Goal: Information Seeking & Learning: Check status

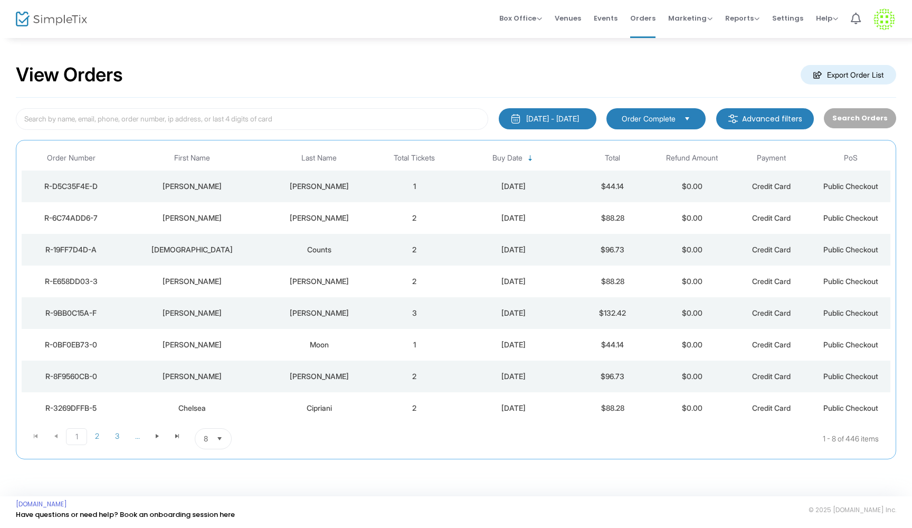
click at [340, 219] on div "[PERSON_NAME]" at bounding box center [319, 218] width 106 height 11
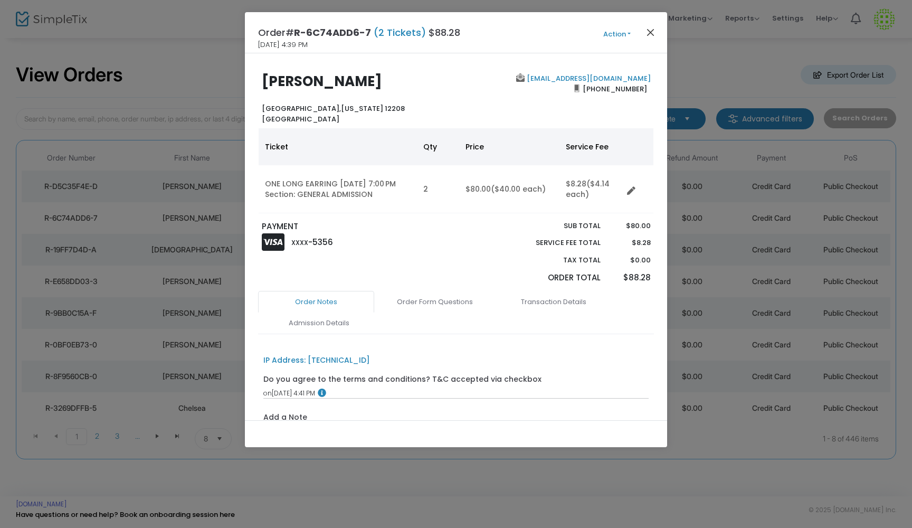
click at [650, 30] on button "Close" at bounding box center [651, 32] width 14 height 14
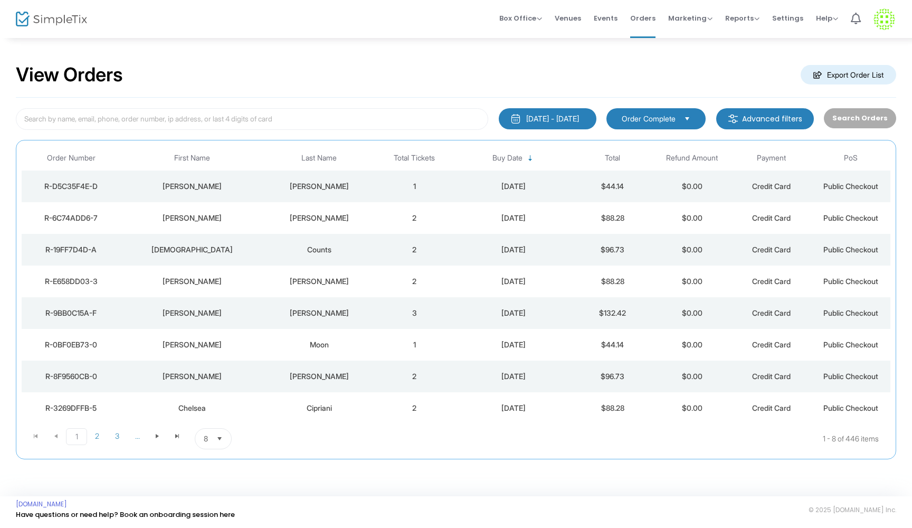
click at [381, 188] on td "1" at bounding box center [414, 187] width 79 height 32
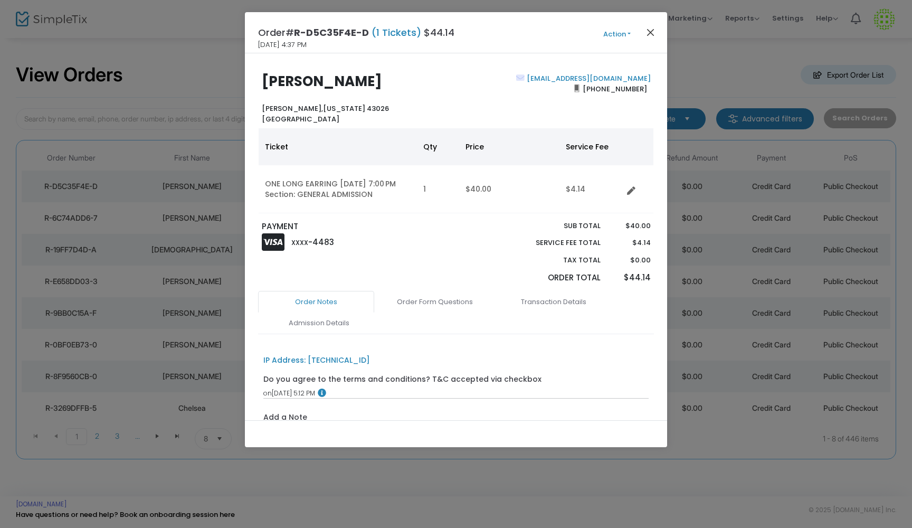
click at [653, 34] on button "Close" at bounding box center [651, 32] width 14 height 14
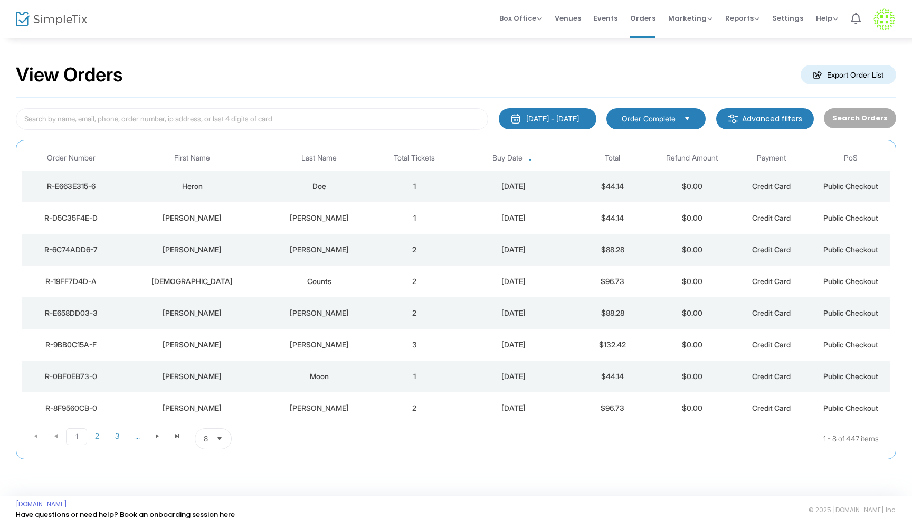
click at [346, 190] on div "Doe" at bounding box center [319, 186] width 106 height 11
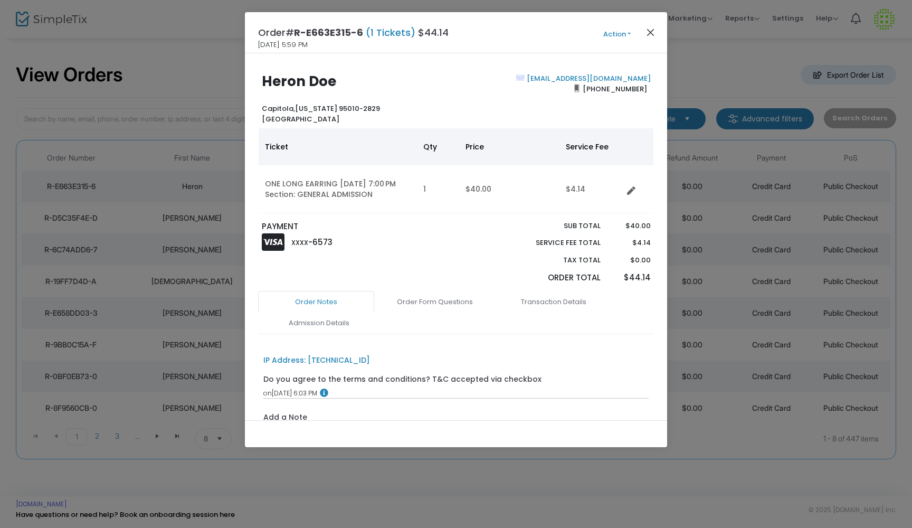
click at [651, 34] on button "Close" at bounding box center [651, 32] width 14 height 14
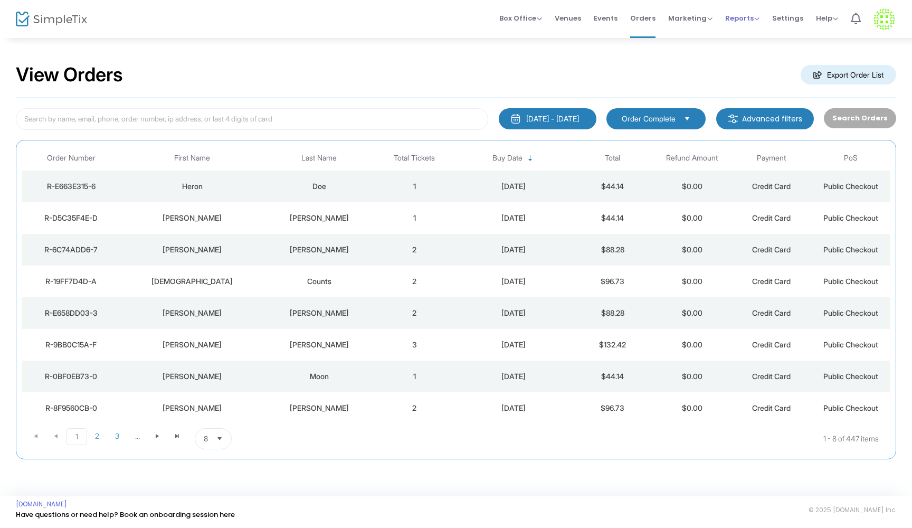
click at [745, 17] on span "Reports" at bounding box center [742, 18] width 34 height 10
click at [747, 57] on li "Sales Reports" at bounding box center [759, 56] width 69 height 21
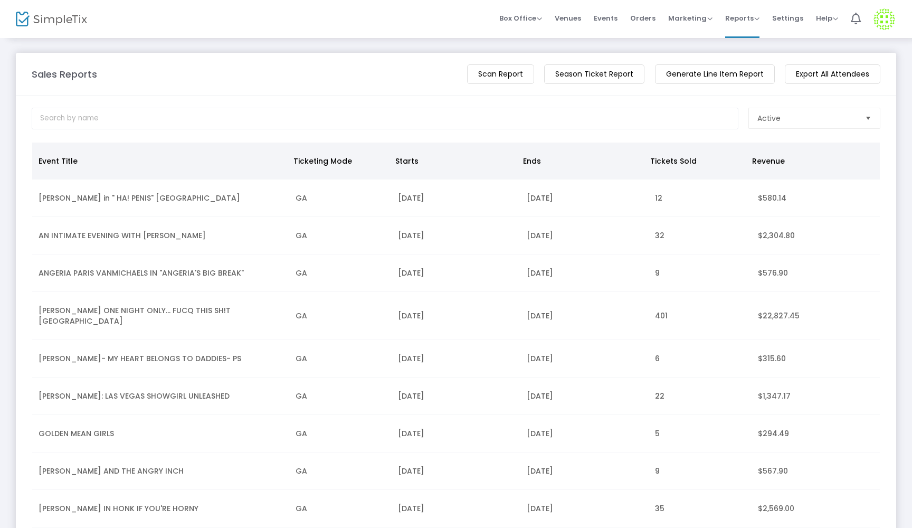
click at [164, 315] on td "[PERSON_NAME] ONE NIGHT ONLY... FUCQ THIS SH!T [GEOGRAPHIC_DATA]" at bounding box center [160, 316] width 257 height 48
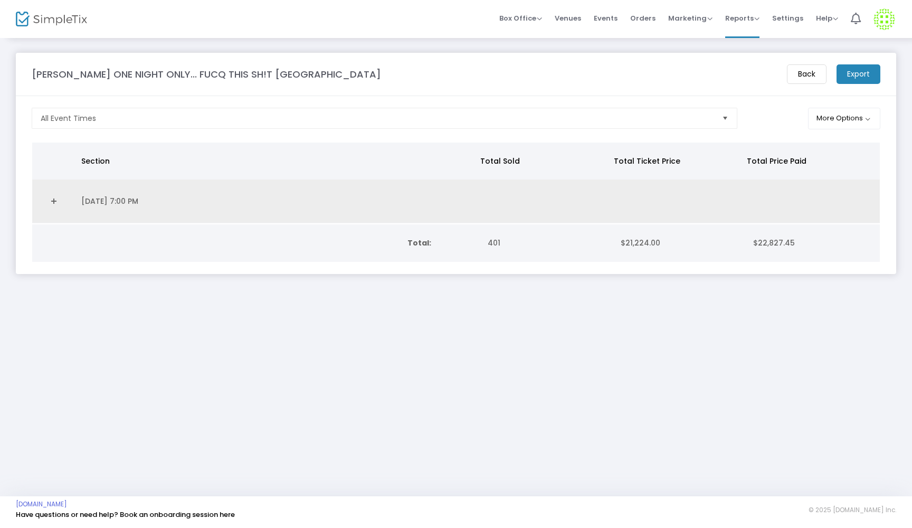
click at [50, 203] on link "Expand Details" at bounding box center [54, 201] width 30 height 17
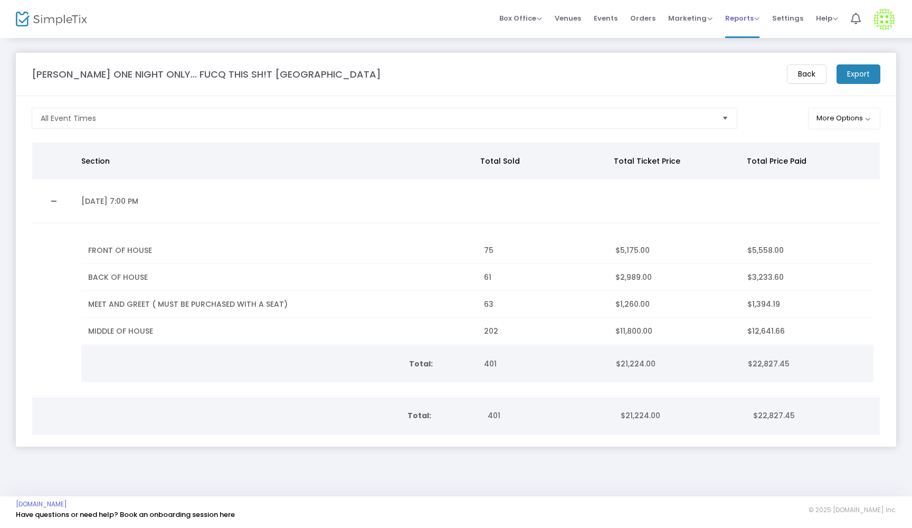
click at [739, 21] on span "Reports" at bounding box center [742, 18] width 34 height 10
click at [20, 18] on img at bounding box center [51, 19] width 71 height 15
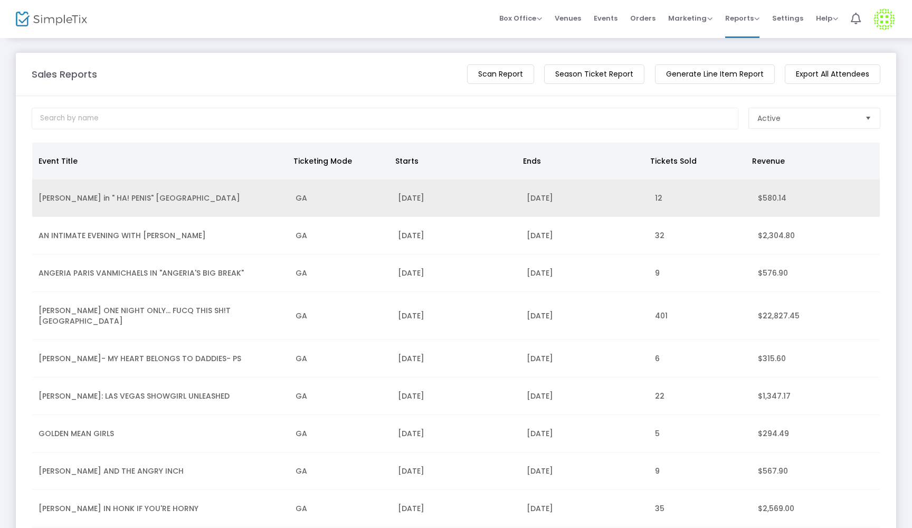
click at [98, 203] on td "ALEC MAPA in " HA! PENIS" Palm Springs" at bounding box center [160, 197] width 257 height 37
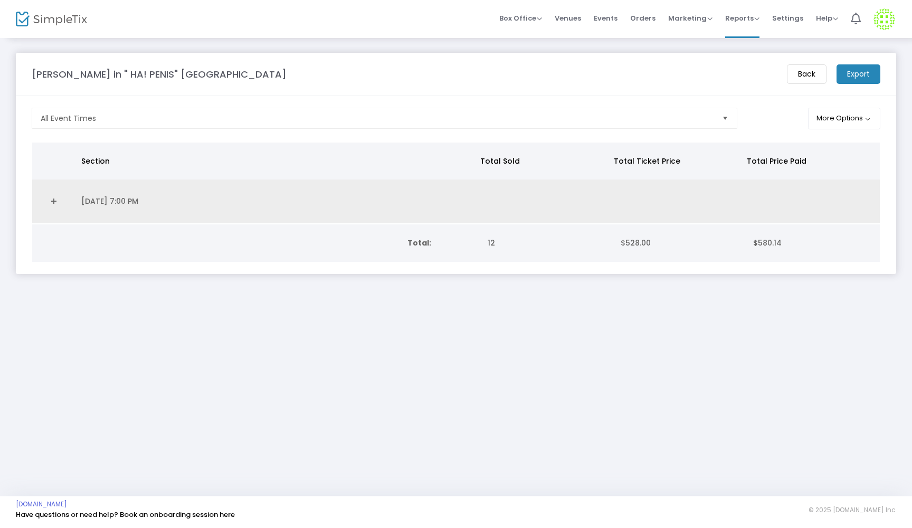
click at [53, 197] on link "Expand Details" at bounding box center [54, 201] width 30 height 17
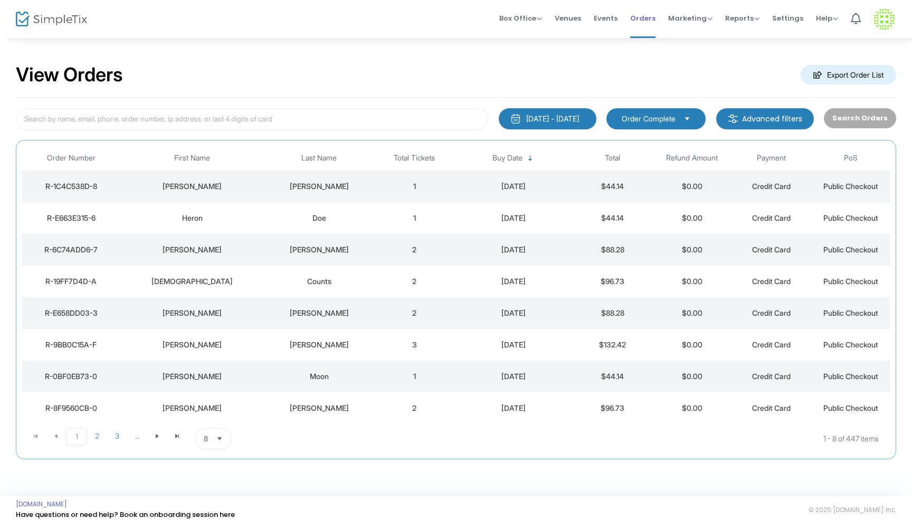
click at [651, 18] on span "Orders" at bounding box center [642, 18] width 25 height 27
click at [604, 17] on span "Events" at bounding box center [606, 18] width 24 height 27
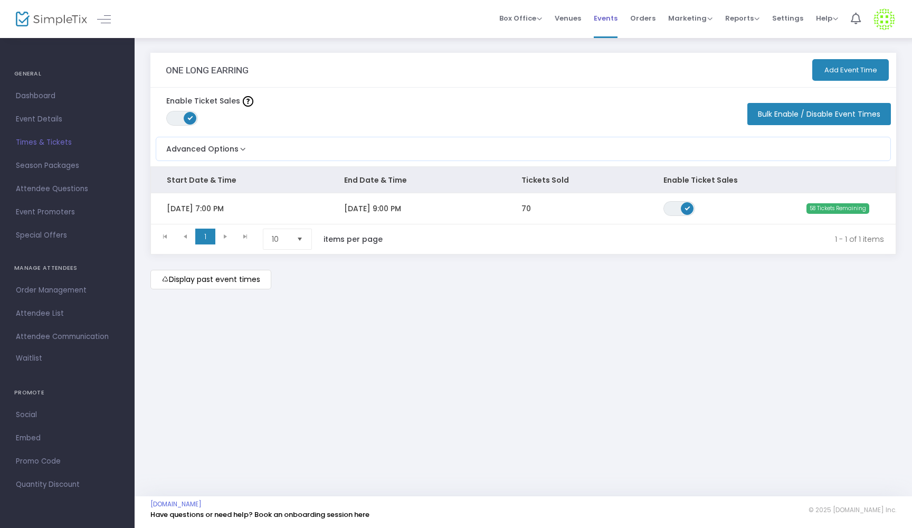
click at [603, 17] on span "Events" at bounding box center [606, 18] width 24 height 27
